Goal: Task Accomplishment & Management: Manage account settings

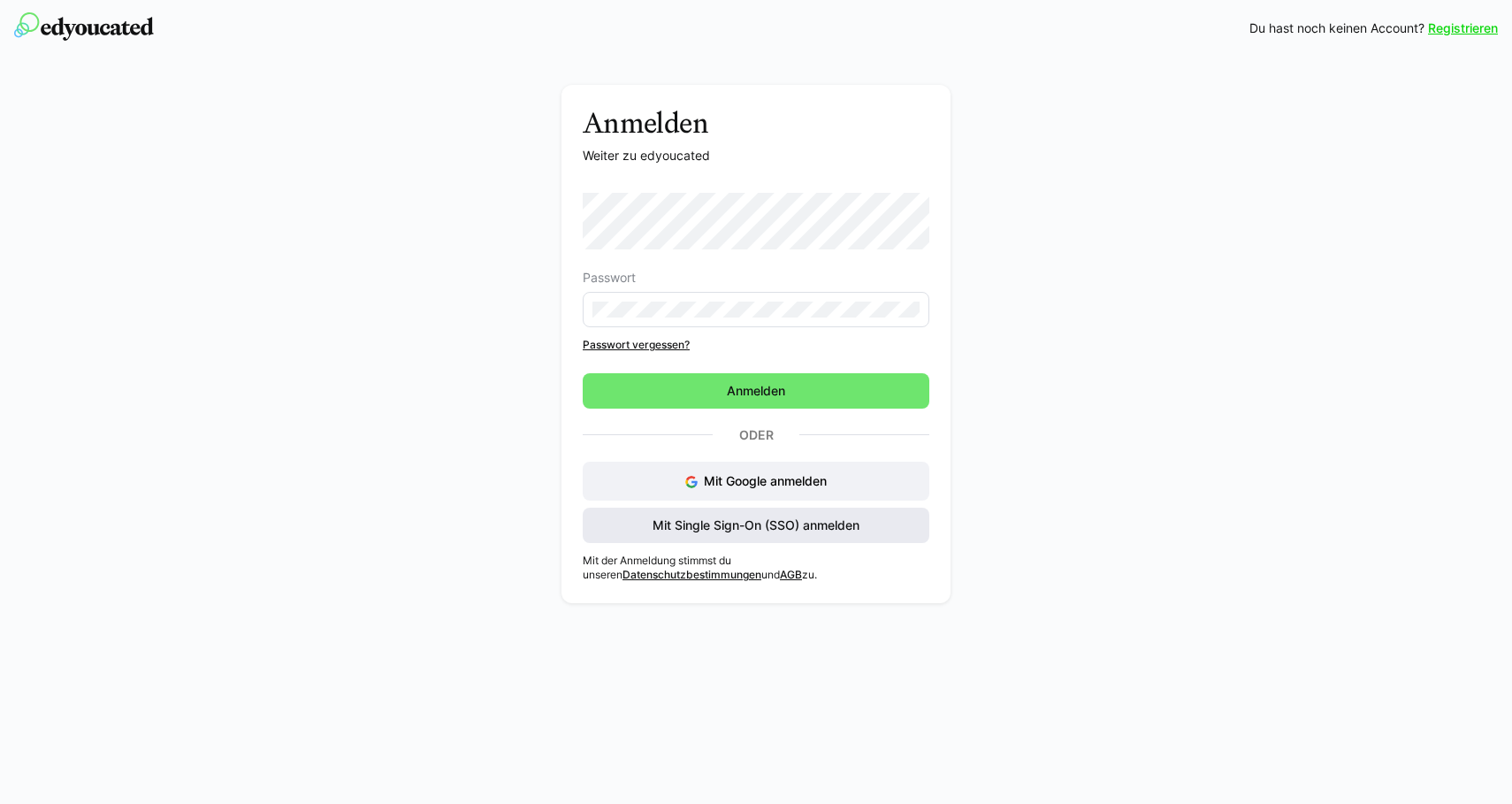
click at [756, 517] on span "Mit Single Sign-On (SSO) anmelden" at bounding box center [756, 525] width 212 height 18
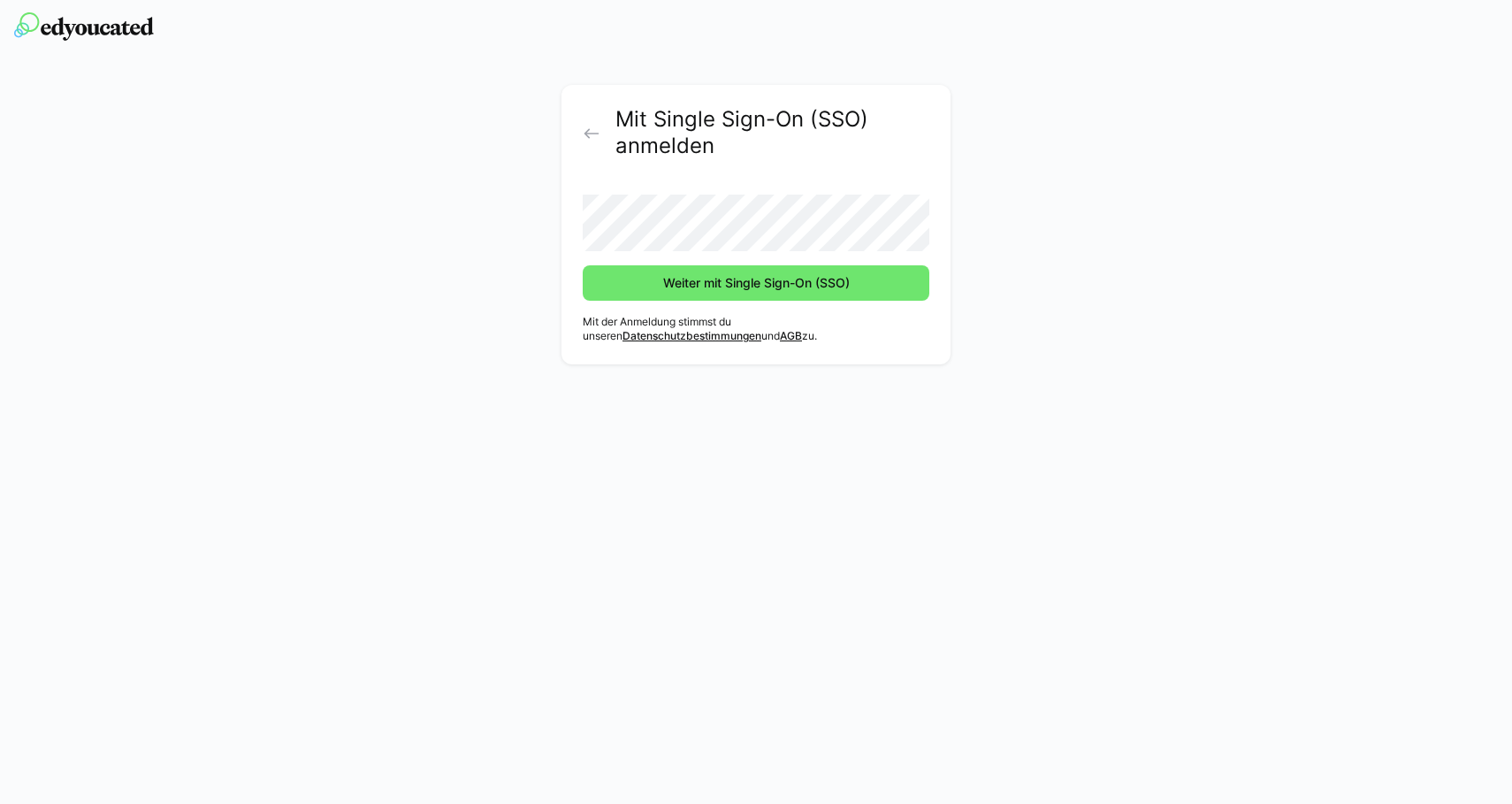
drag, startPoint x: 613, startPoint y: 280, endPoint x: 652, endPoint y: 311, distance: 49.8
click at [620, 292] on span "Weiter mit Single Sign-On (SSO)" at bounding box center [756, 283] width 347 height 35
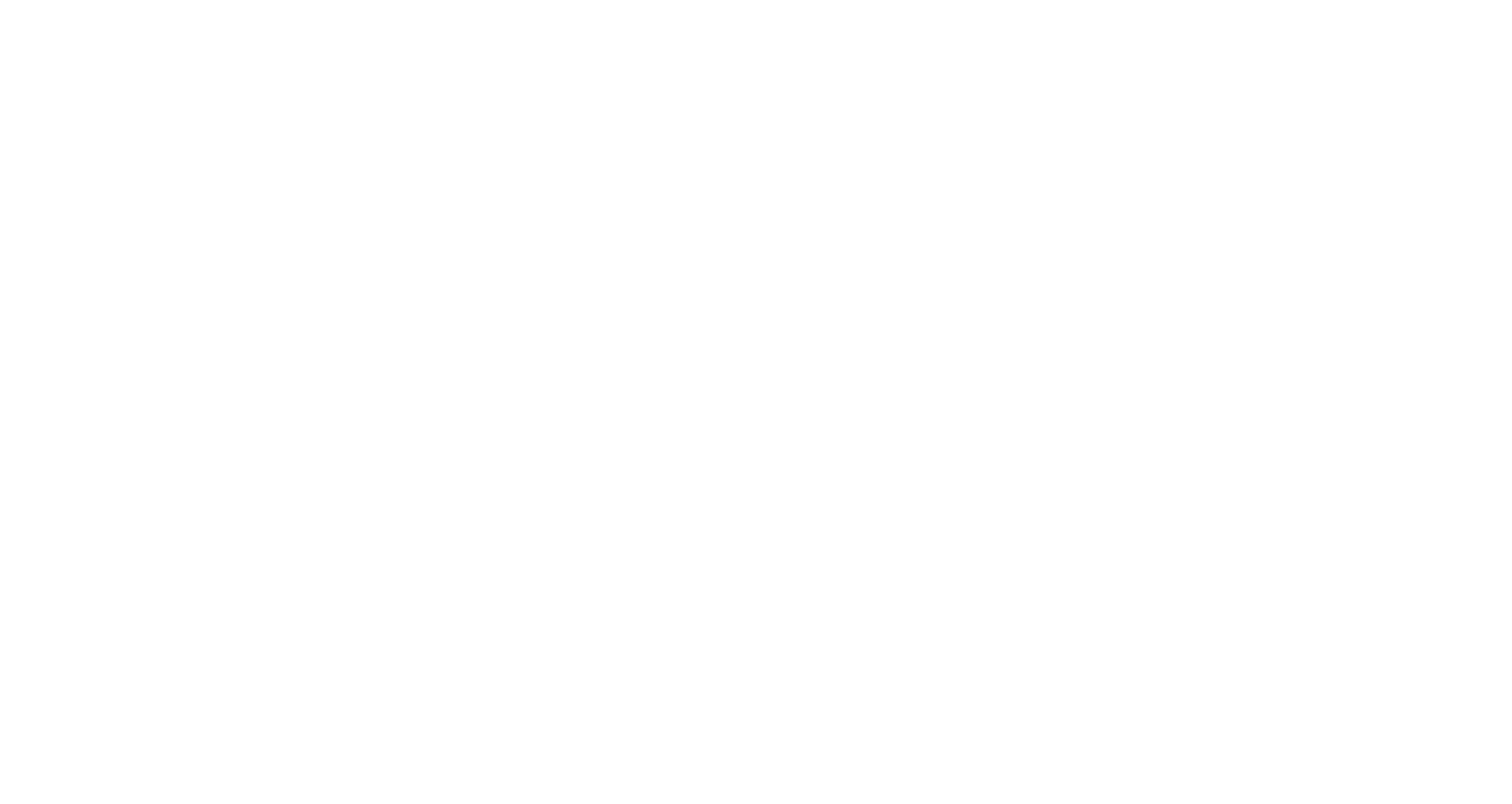
click at [1086, 298] on body at bounding box center [756, 402] width 1512 height 804
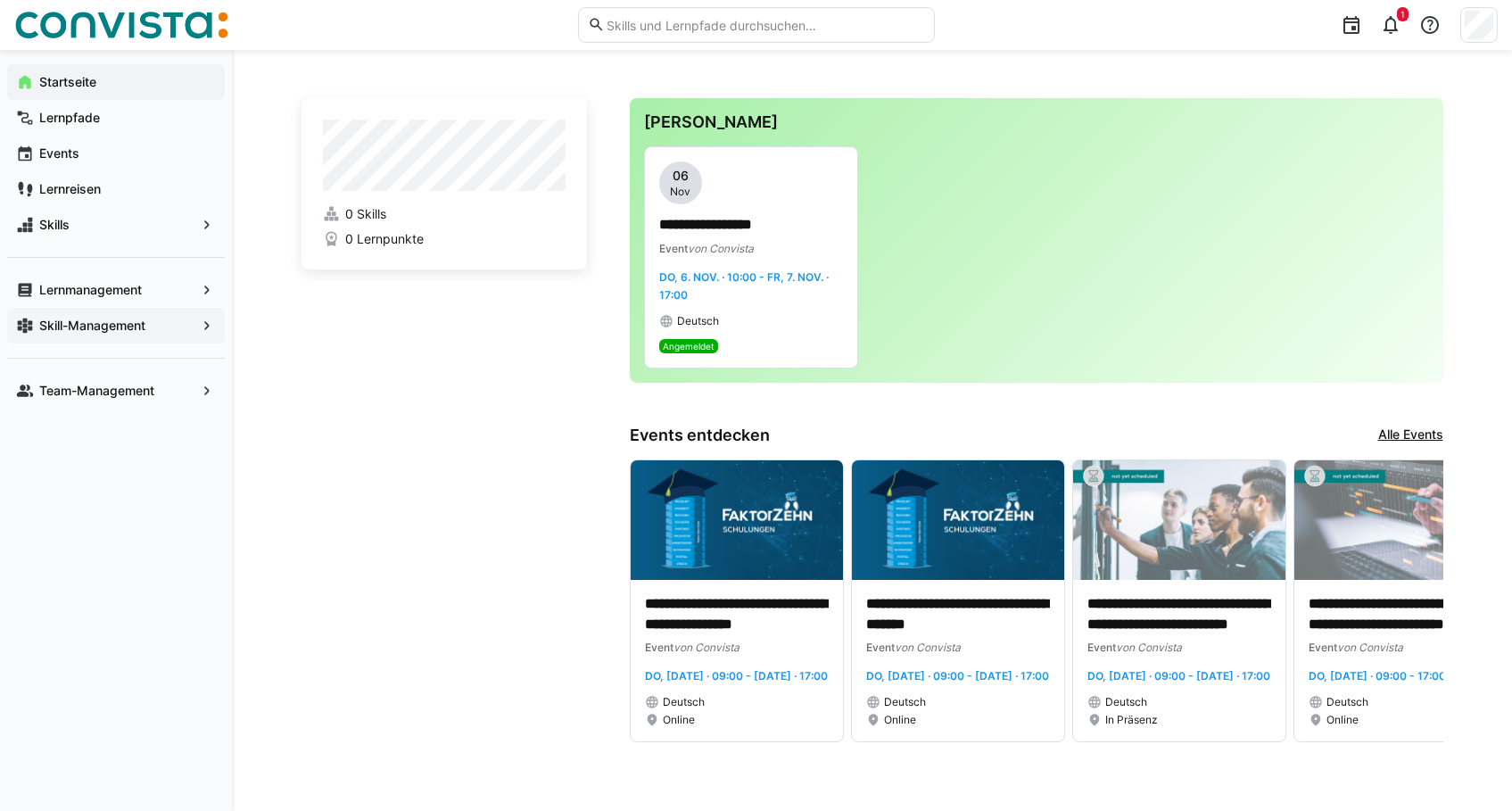
click at [0, 0] on app-navigation-label "Skill-Management" at bounding box center [0, 0] width 0 height 0
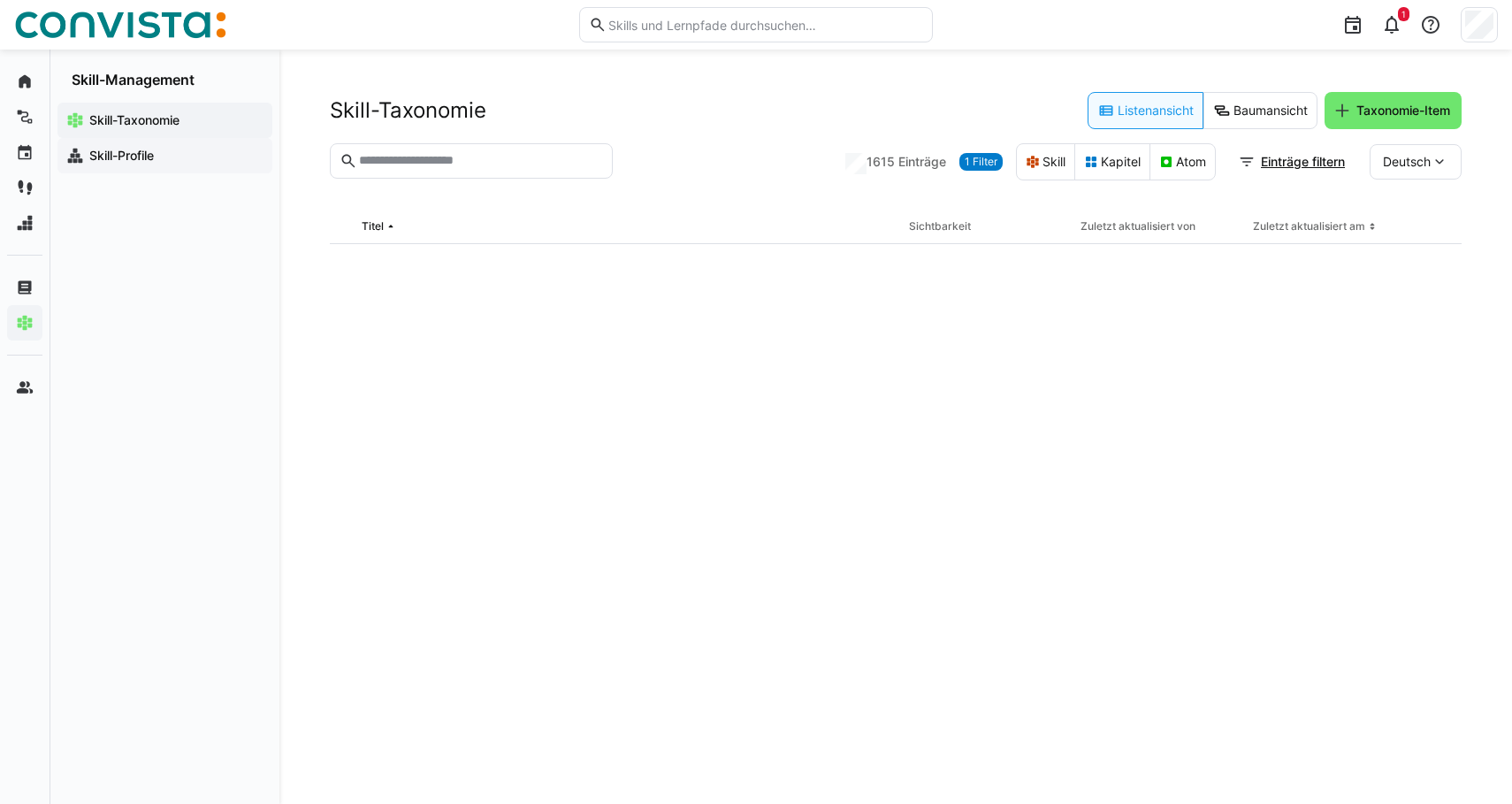
click at [0, 0] on app-navigation-label "Skill-Profile" at bounding box center [0, 0] width 0 height 0
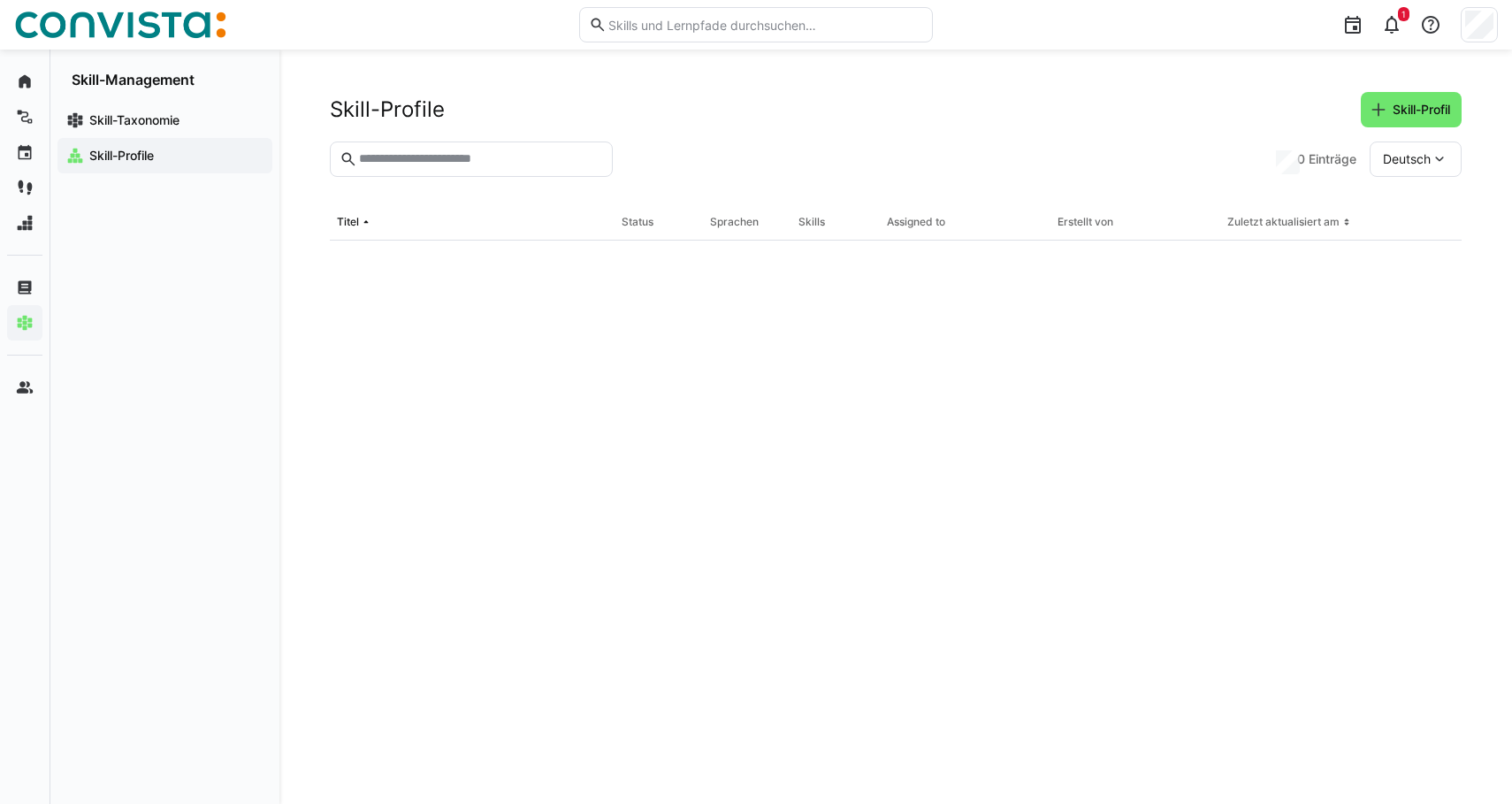
click at [486, 155] on input "text" at bounding box center [480, 158] width 246 height 16
type input "********"
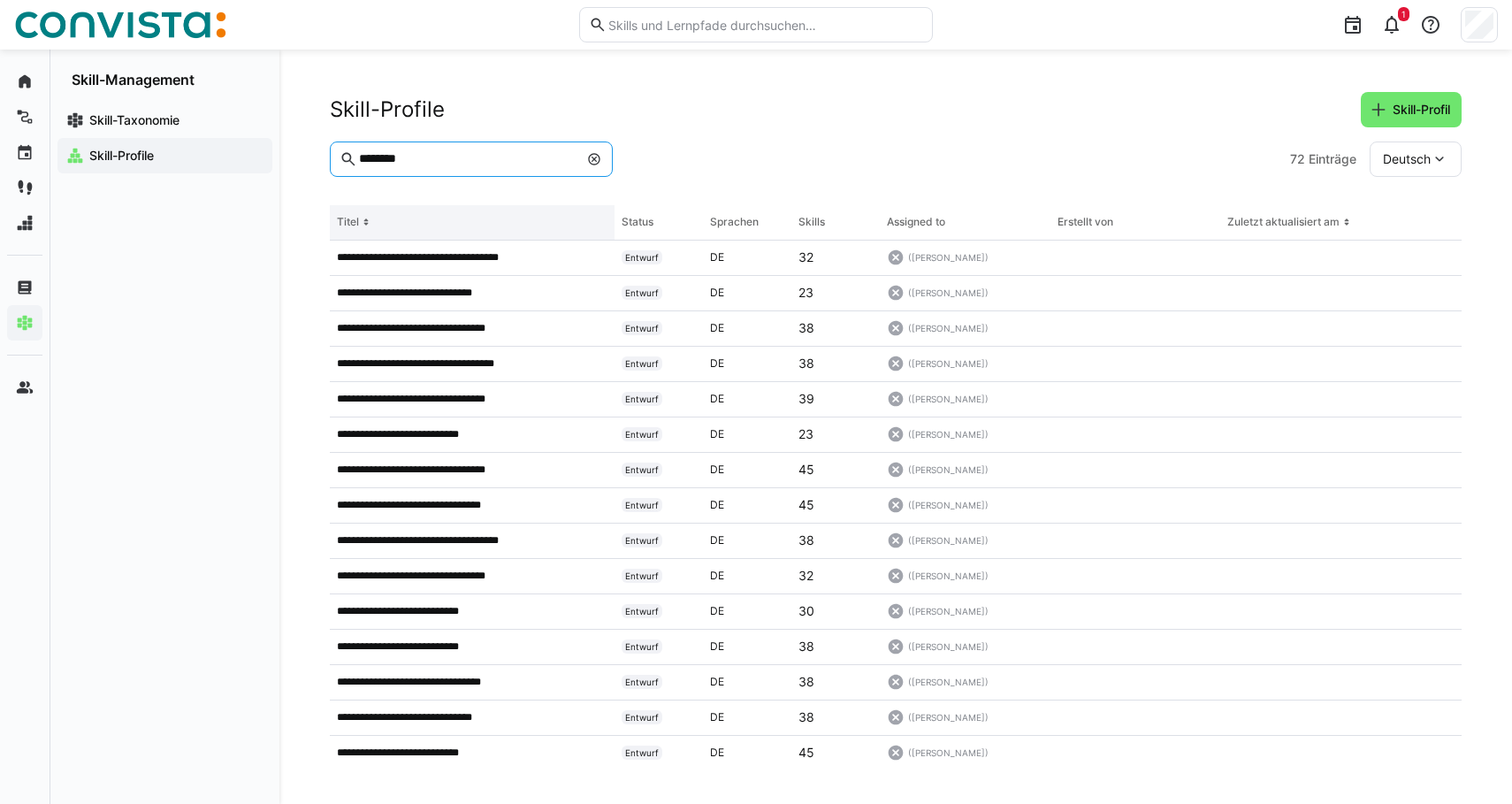
click at [365, 216] on eds-icon at bounding box center [365, 221] width 14 height 14
click at [369, 221] on eds-icon at bounding box center [365, 221] width 14 height 14
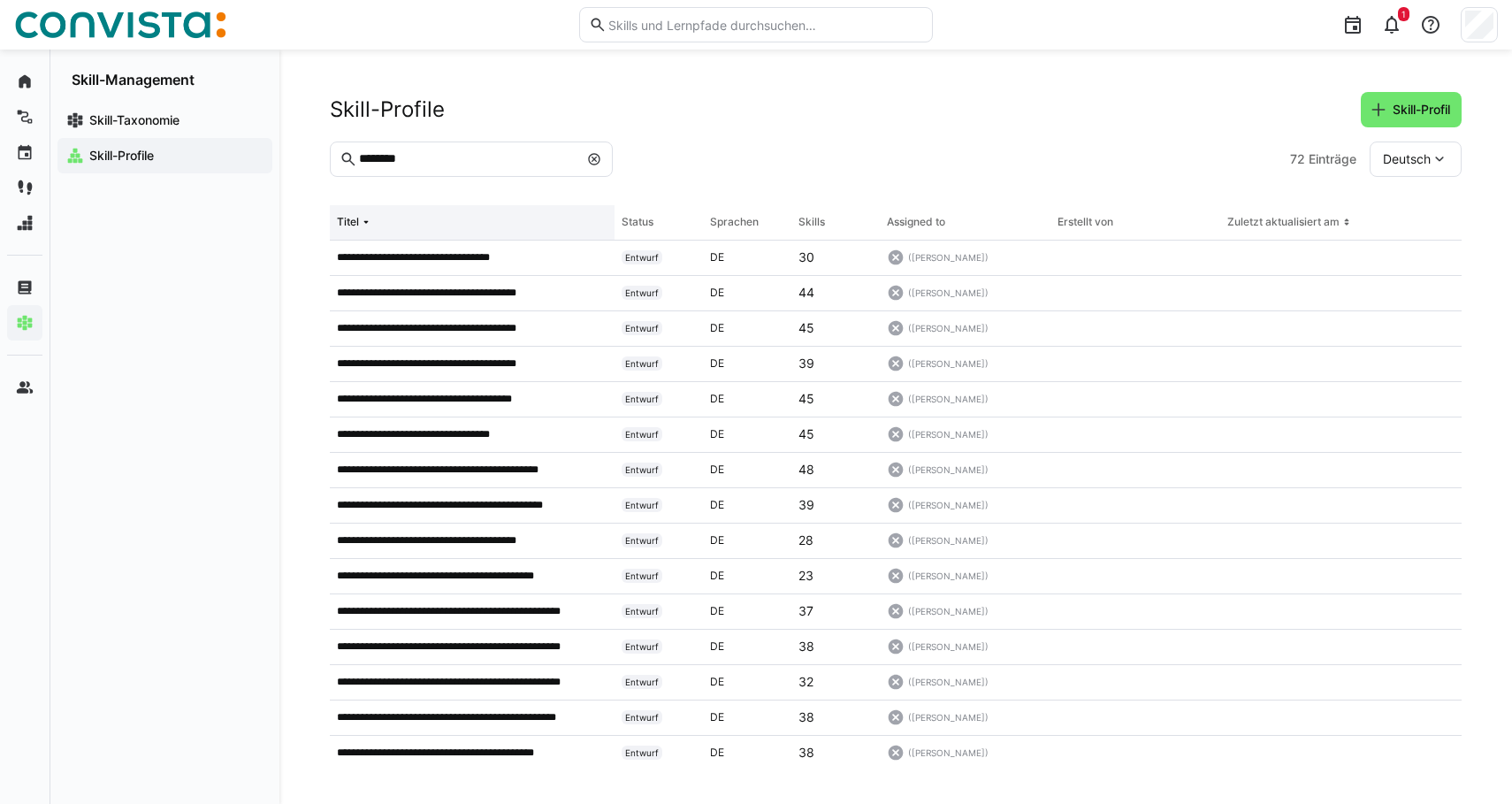
drag, startPoint x: 362, startPoint y: 218, endPoint x: 367, endPoint y: 229, distance: 12.1
click at [362, 218] on eds-icon at bounding box center [365, 221] width 14 height 14
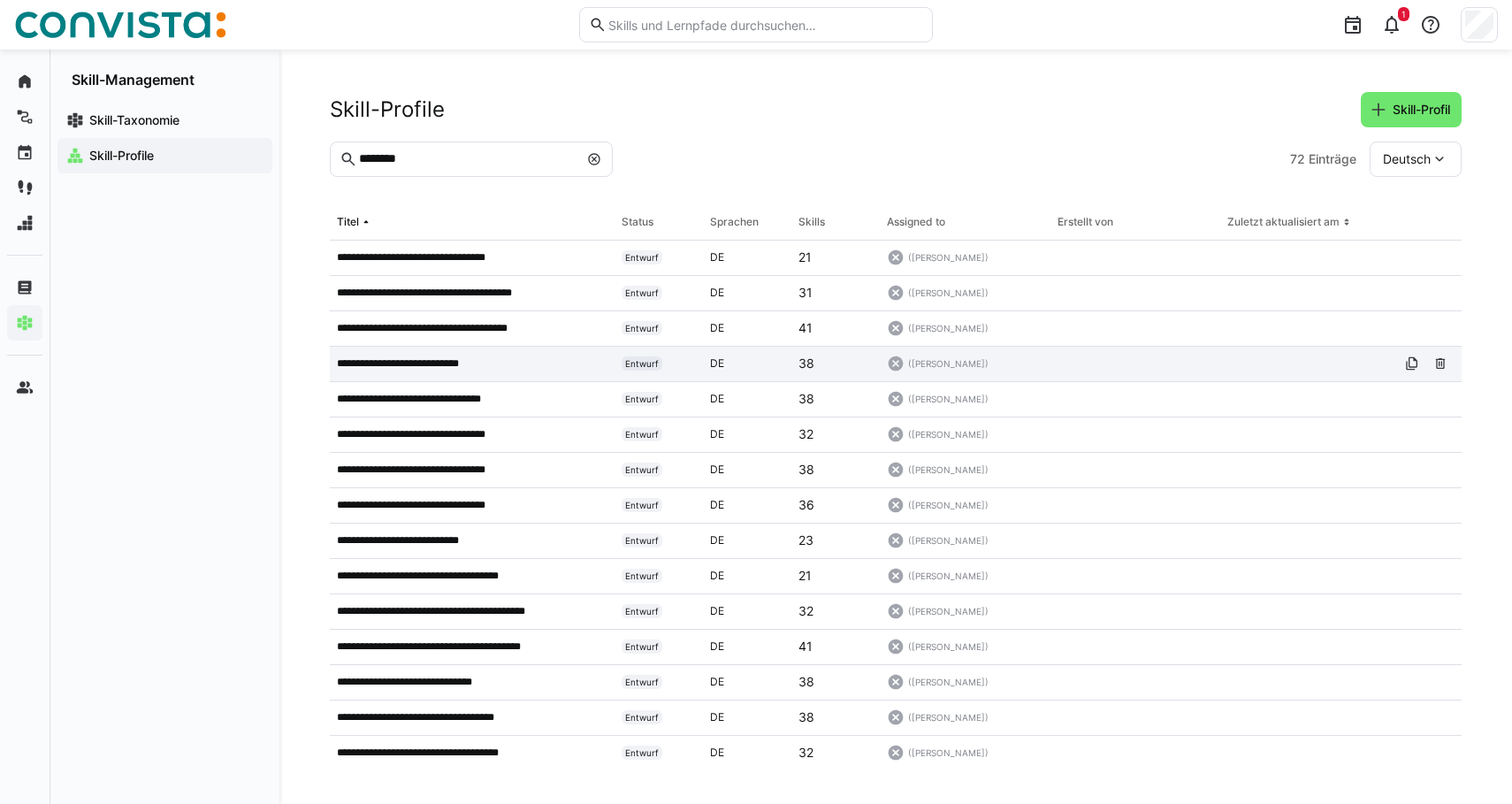
drag, startPoint x: 456, startPoint y: 365, endPoint x: 457, endPoint y: 377, distance: 12.0
click at [456, 365] on p "**********" at bounding box center [412, 363] width 150 height 14
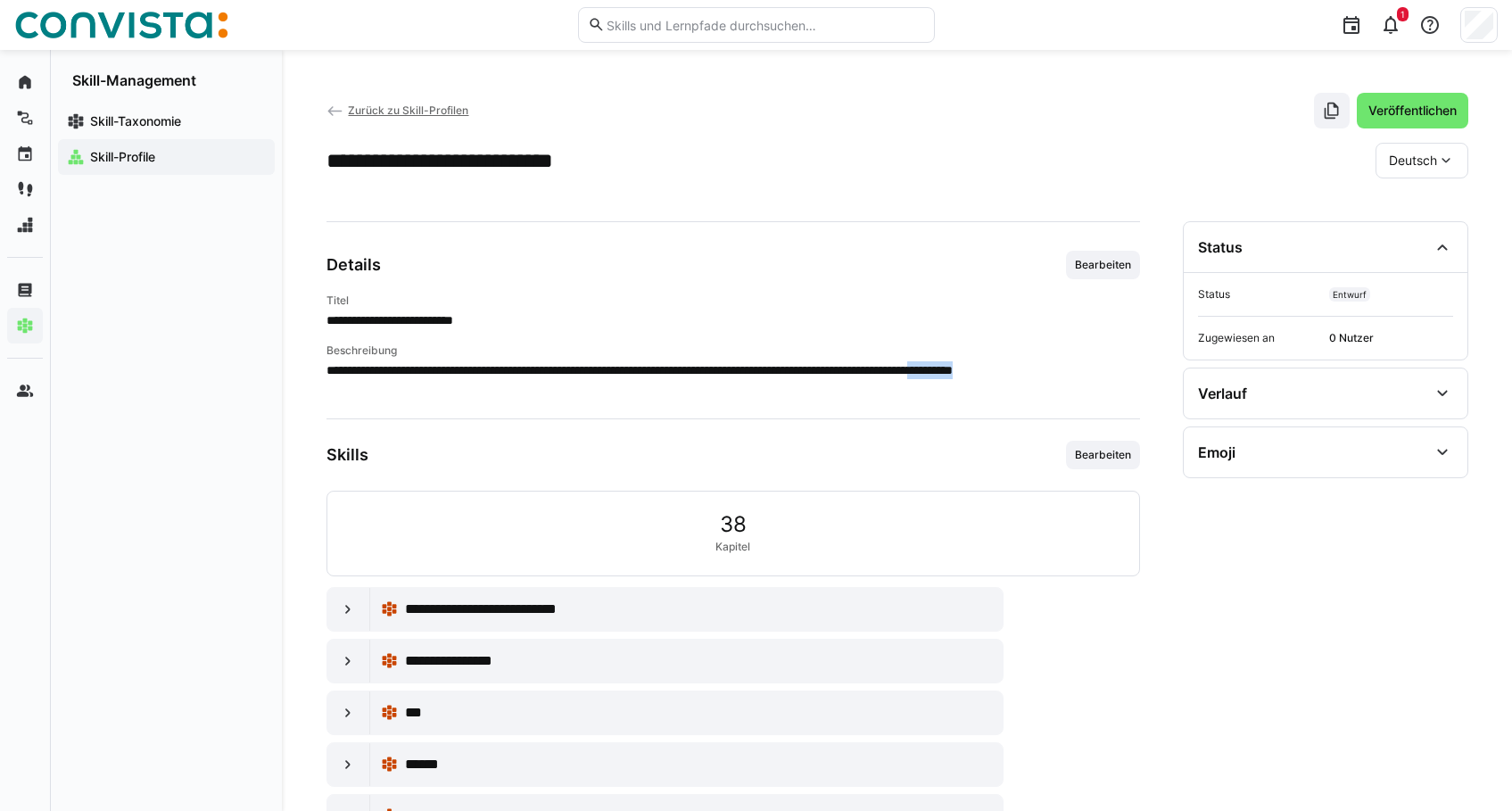
drag, startPoint x: 412, startPoint y: 387, endPoint x: 344, endPoint y: 385, distance: 68.0
click at [344, 385] on p "**********" at bounding box center [733, 379] width 813 height 35
drag, startPoint x: 344, startPoint y: 385, endPoint x: 437, endPoint y: 400, distance: 94.2
click at [437, 400] on app-skill-profile-details-general "**********" at bounding box center [733, 752] width 813 height 1002
click at [346, 609] on eds-icon at bounding box center [347, 608] width 18 height 18
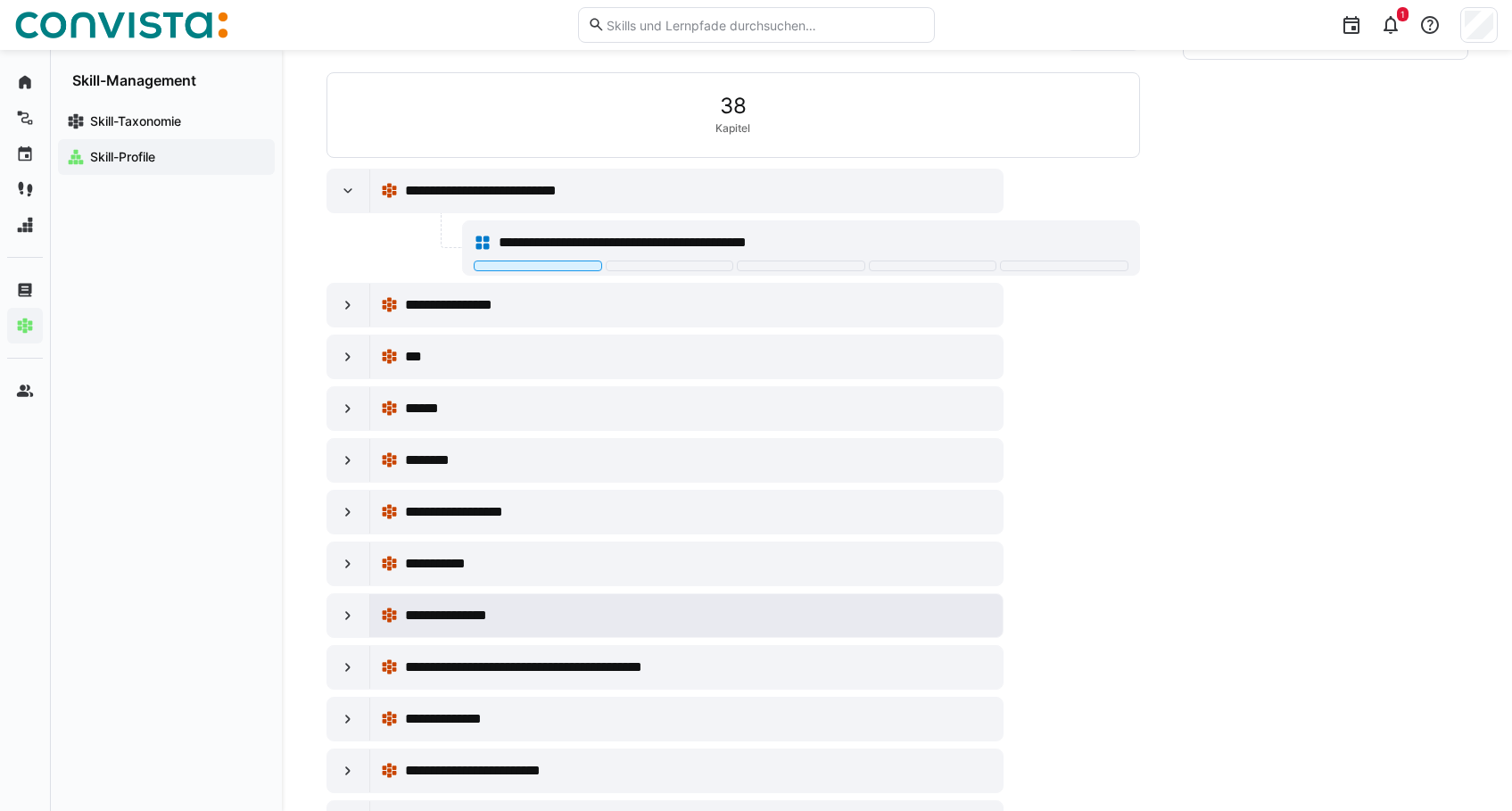
scroll to position [446, 0]
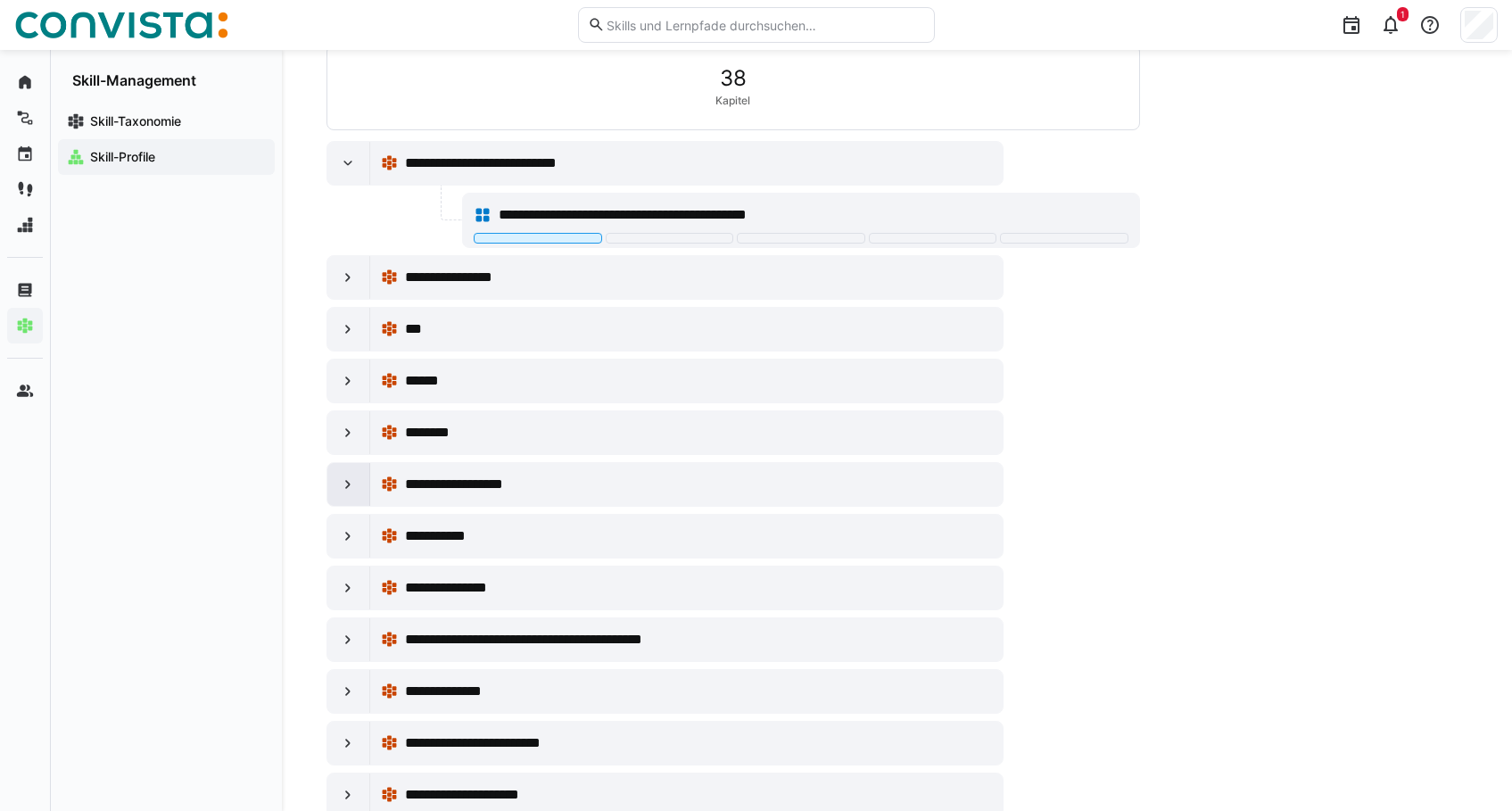
click at [350, 482] on eds-icon at bounding box center [347, 484] width 18 height 18
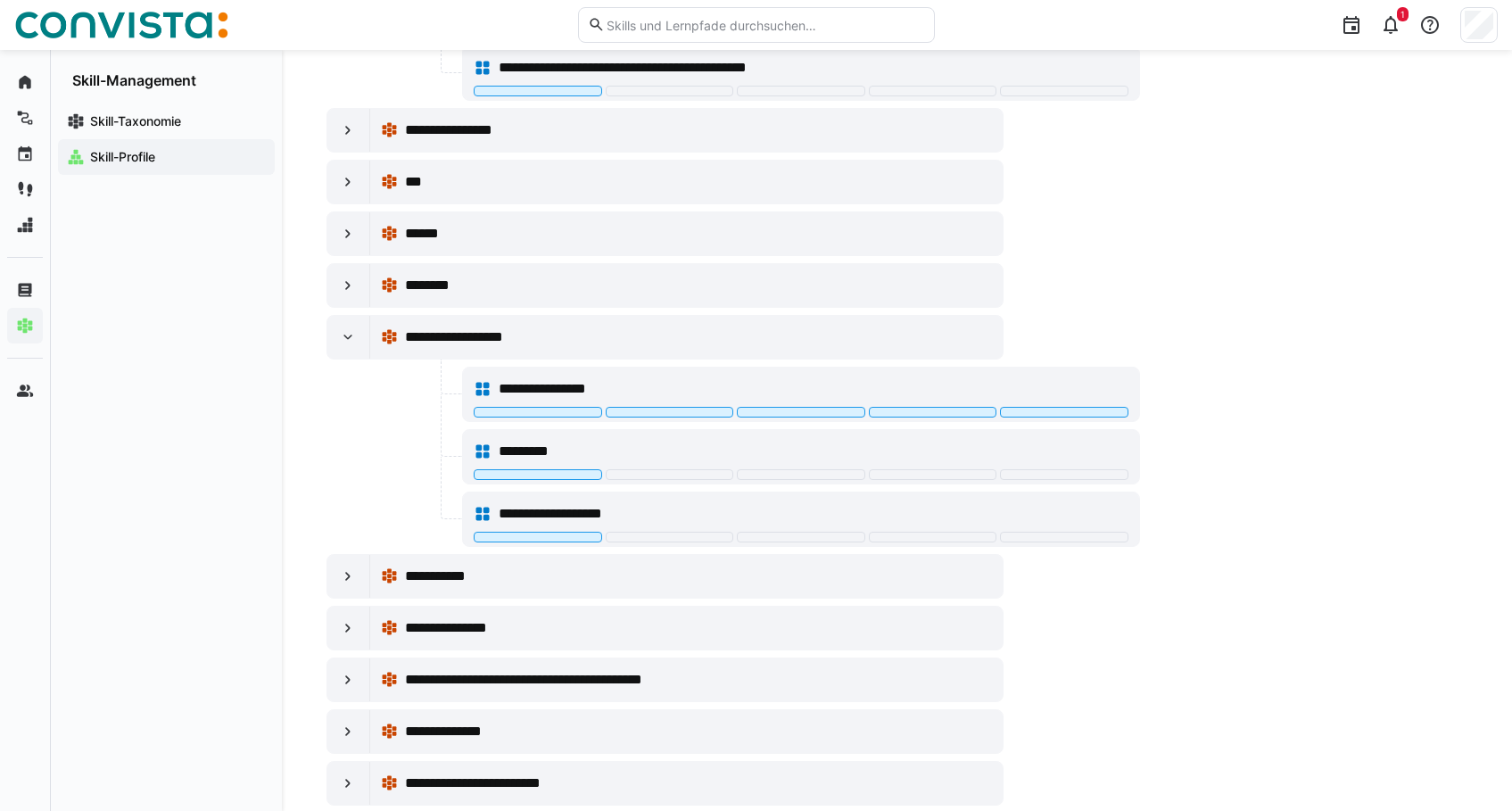
scroll to position [624, 0]
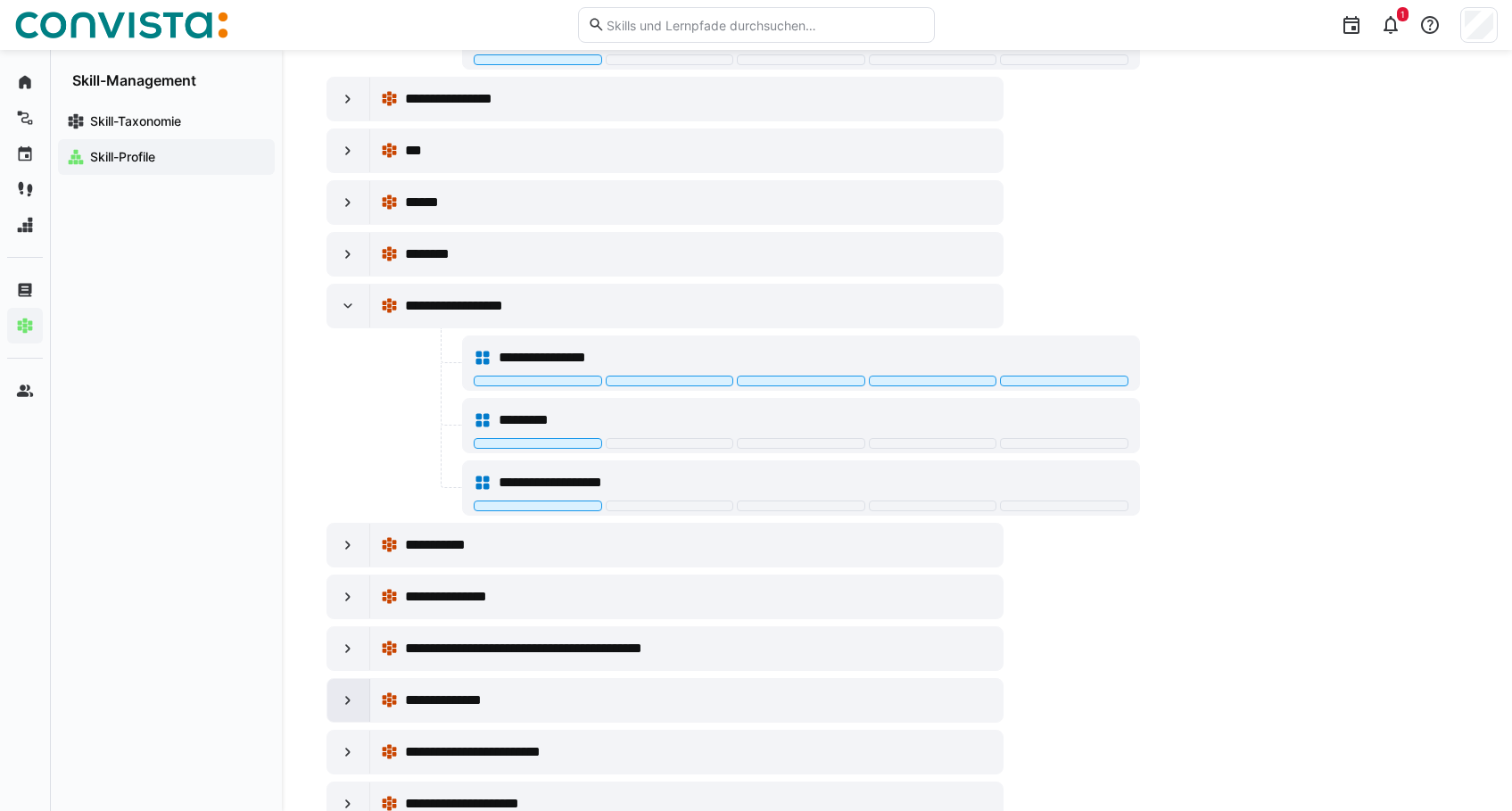
click at [355, 700] on eds-icon at bounding box center [347, 700] width 18 height 18
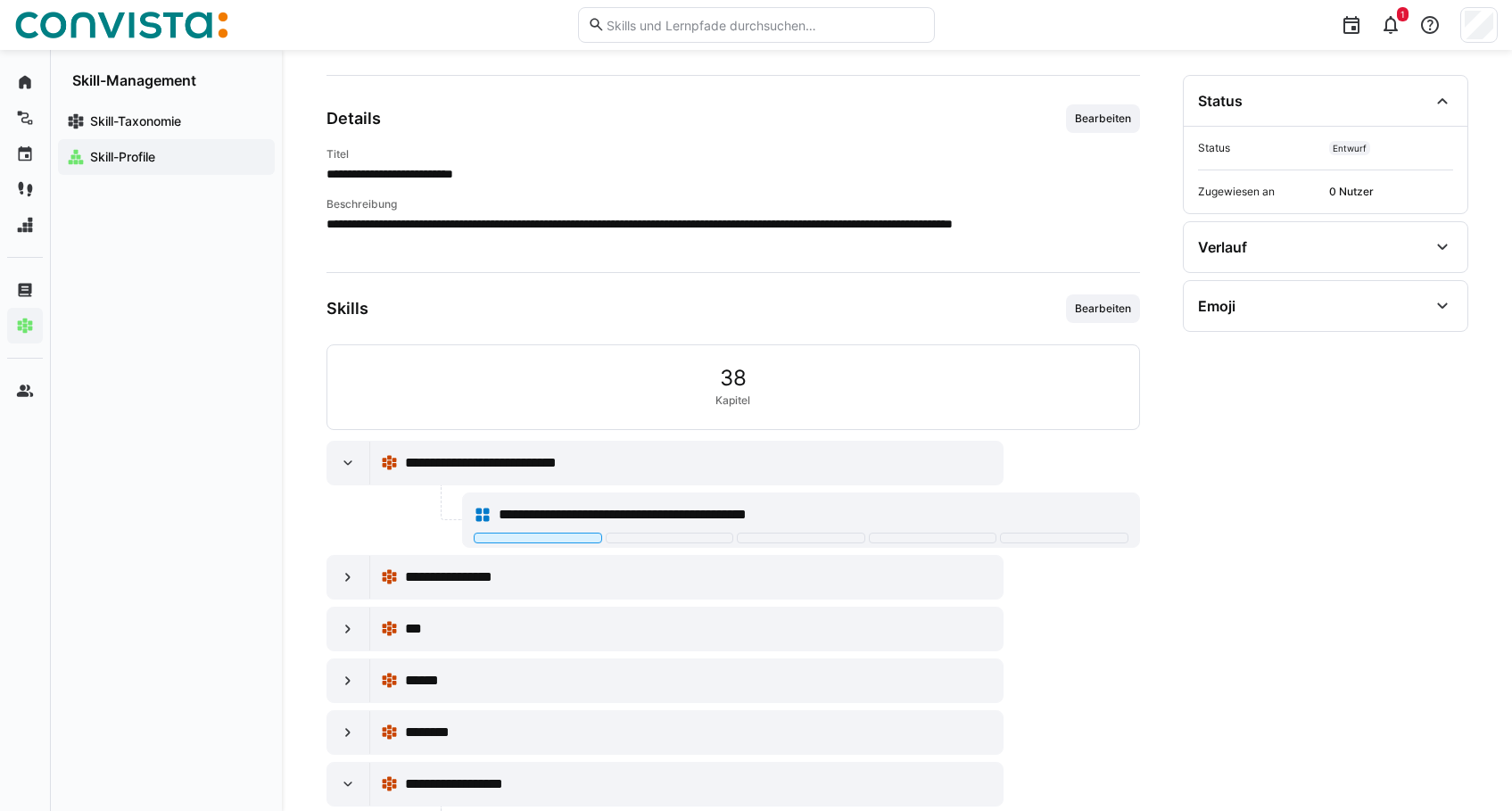
scroll to position [178, 0]
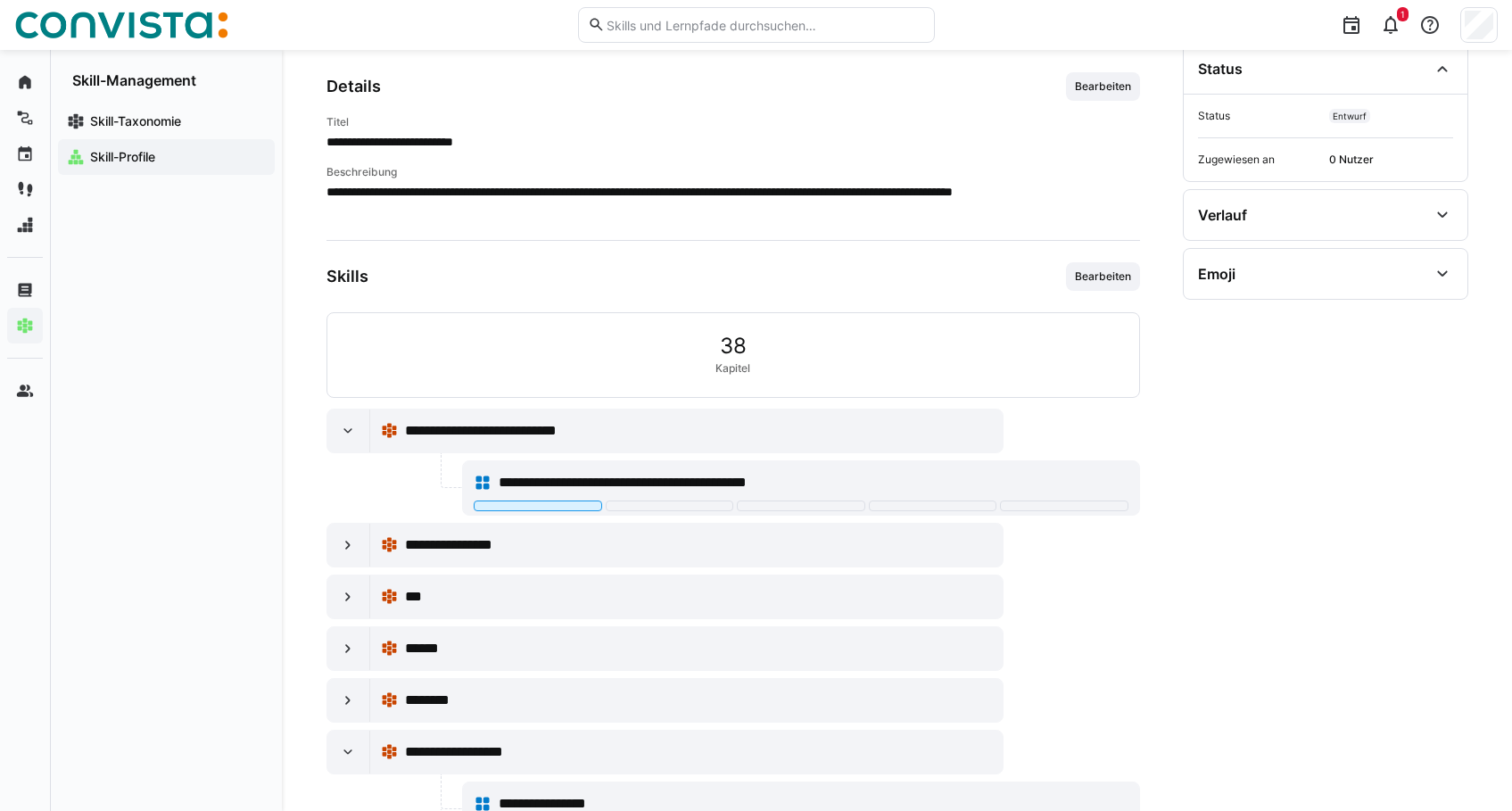
click at [1345, 463] on section "Status Status Entwurf Zugewiesen an 0 Nutzer Verlauf Erstellt von ******** Erst…" at bounding box center [1325, 808] width 285 height 1531
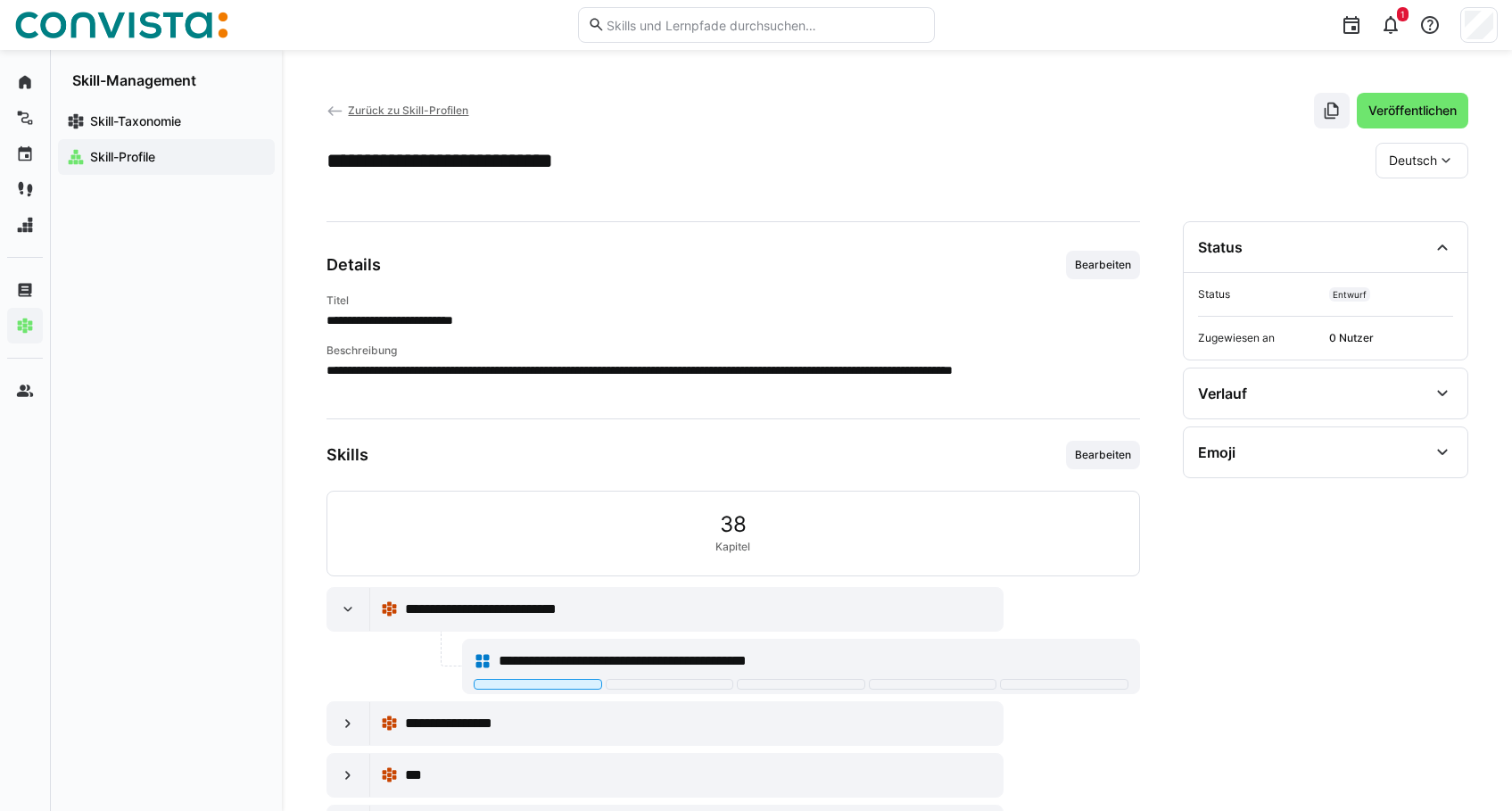
scroll to position [90, 0]
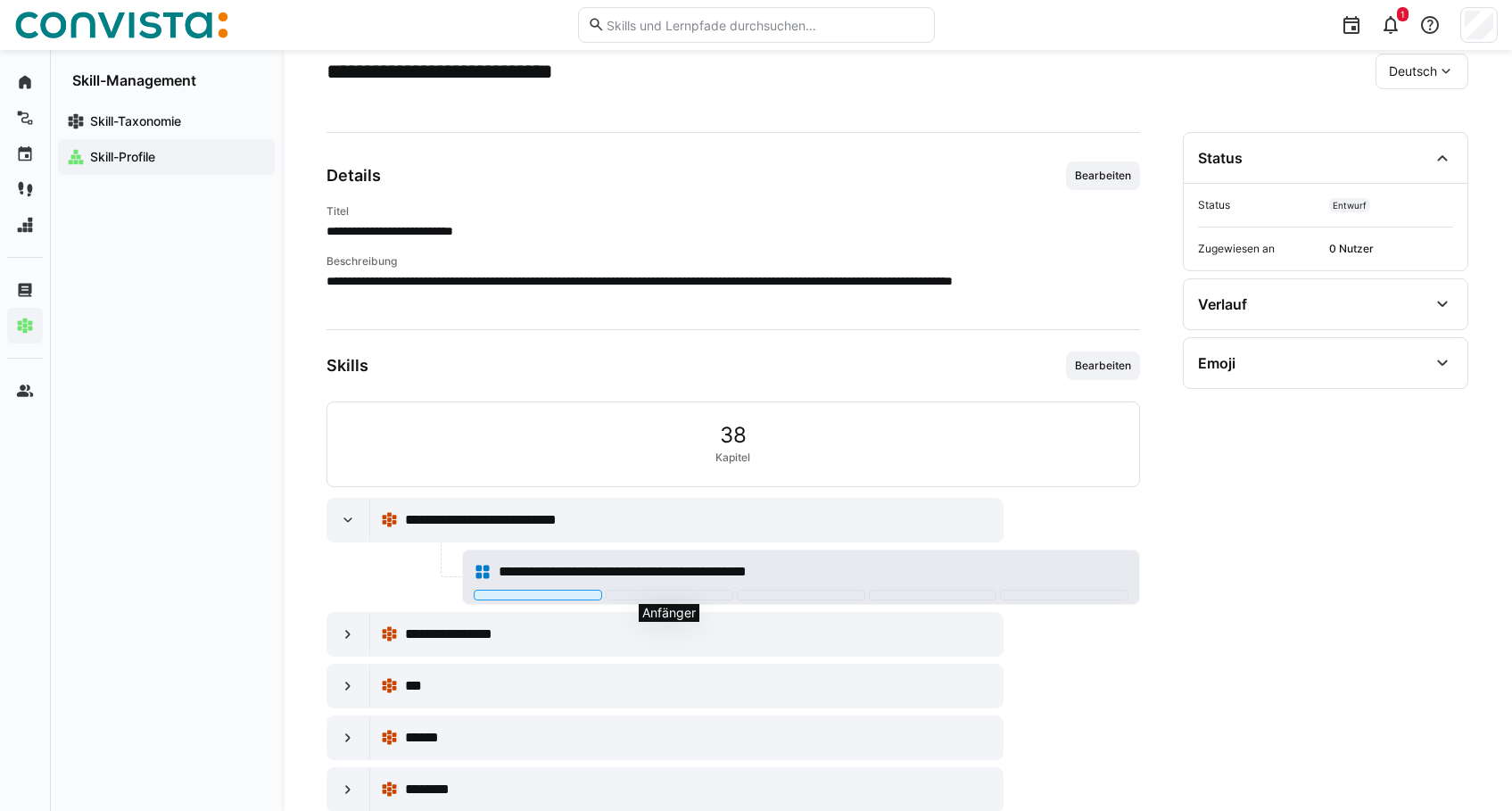
click at [677, 596] on div at bounding box center [669, 594] width 128 height 10
